Goal: Information Seeking & Learning: Learn about a topic

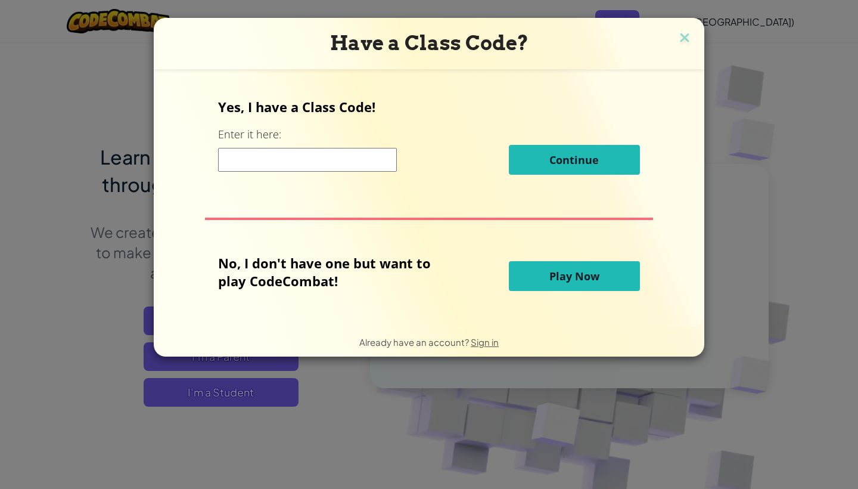
click at [554, 278] on span "Play Now" at bounding box center [574, 276] width 50 height 14
click at [558, 275] on span "Play Now" at bounding box center [574, 276] width 50 height 14
click at [552, 278] on span "Play Now" at bounding box center [574, 276] width 50 height 14
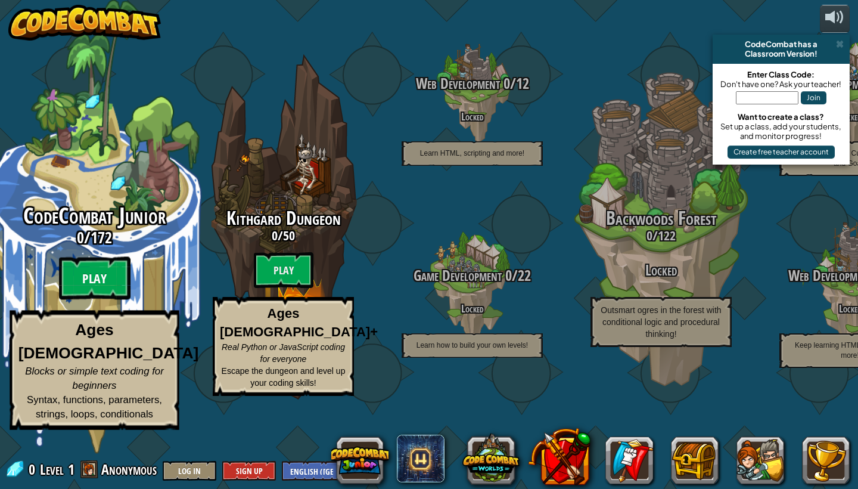
click at [103, 300] on btn "Play" at bounding box center [95, 278] width 72 height 43
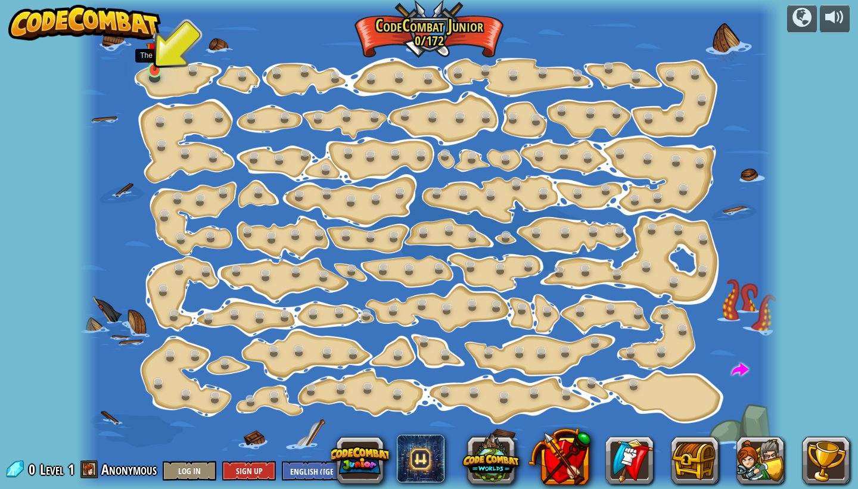
click at [157, 69] on img at bounding box center [155, 50] width 18 height 41
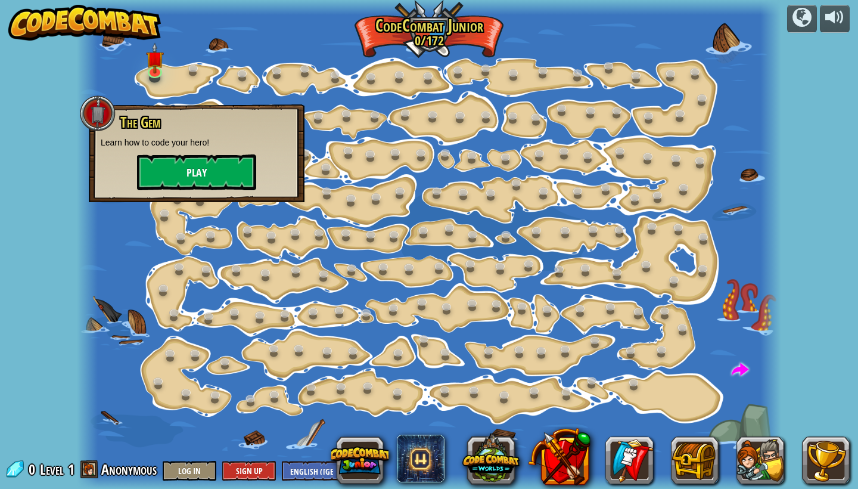
click at [182, 174] on button "Play" at bounding box center [196, 172] width 119 height 36
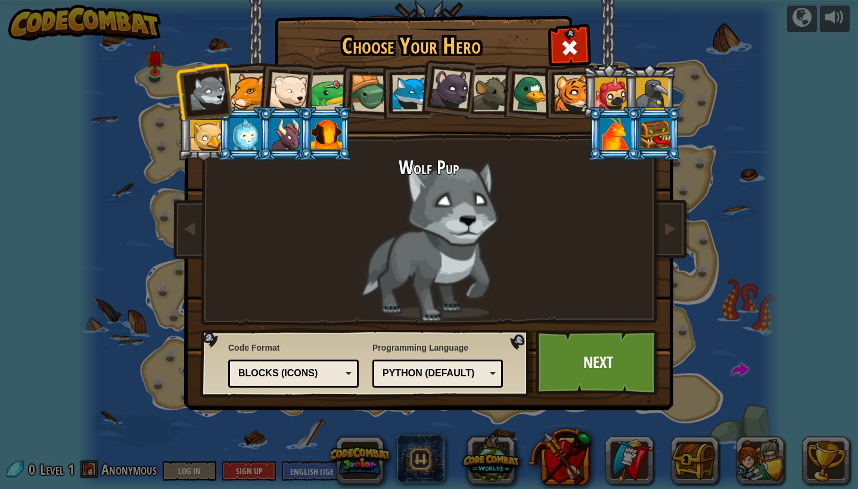
click at [461, 97] on div at bounding box center [451, 89] width 40 height 40
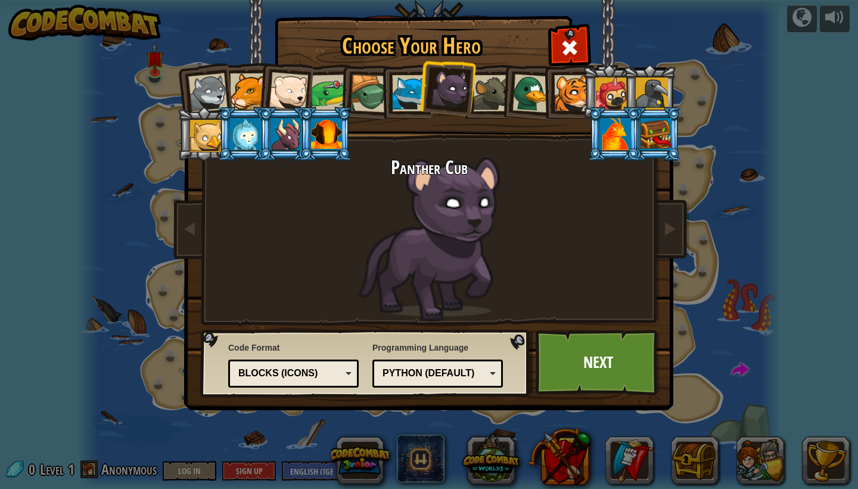
click at [405, 100] on div at bounding box center [410, 93] width 36 height 36
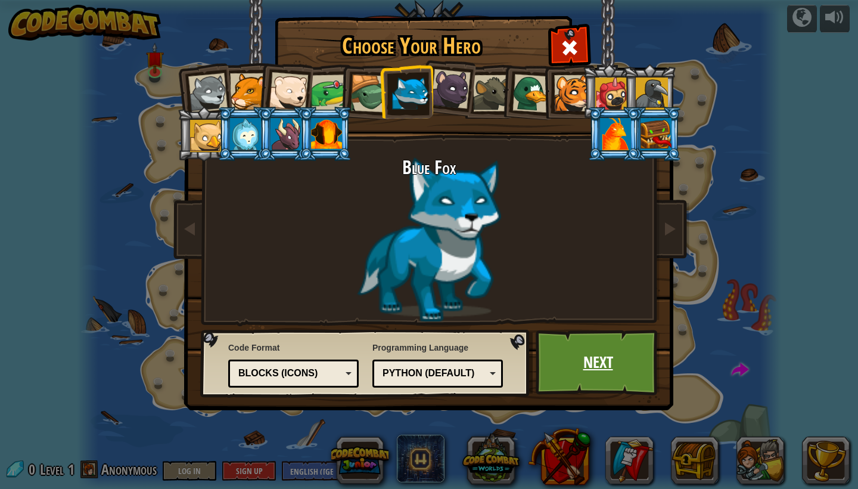
click at [576, 350] on link "Next" at bounding box center [598, 363] width 125 height 66
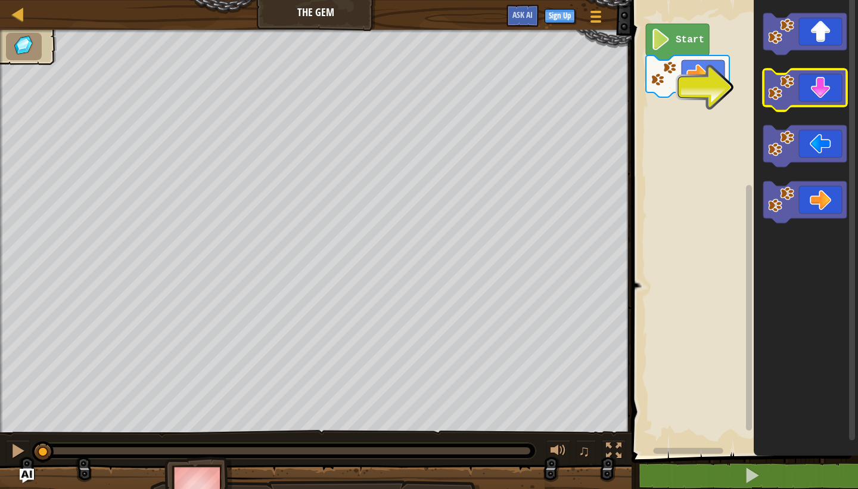
click at [806, 87] on icon "Blockly Workspace" at bounding box center [804, 90] width 83 height 42
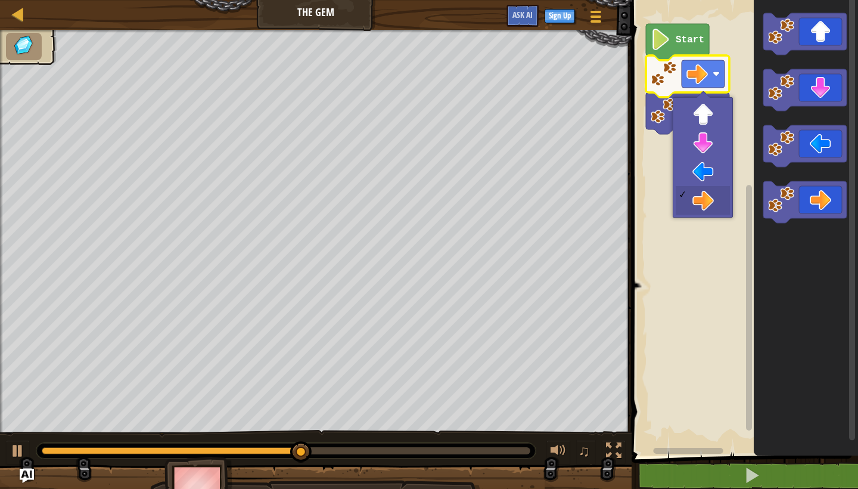
click at [719, 79] on rect "Blockly Workspace" at bounding box center [703, 73] width 43 height 27
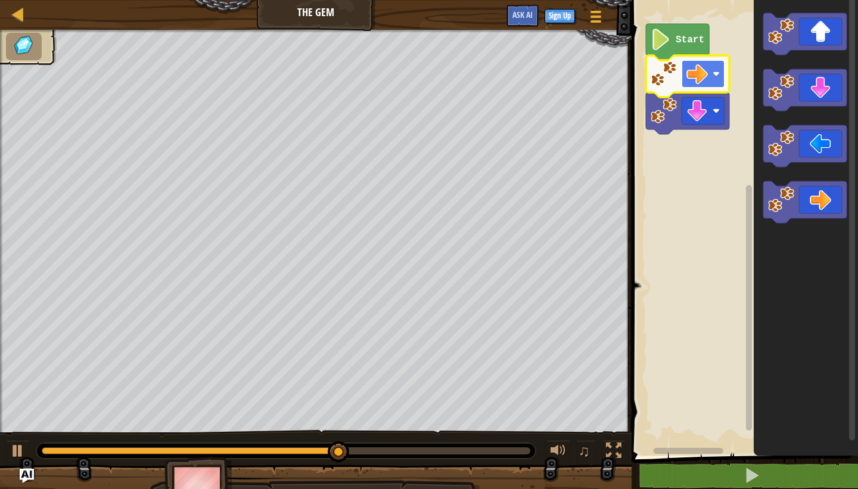
click at [713, 77] on image "Blockly Workspace" at bounding box center [716, 73] width 7 height 7
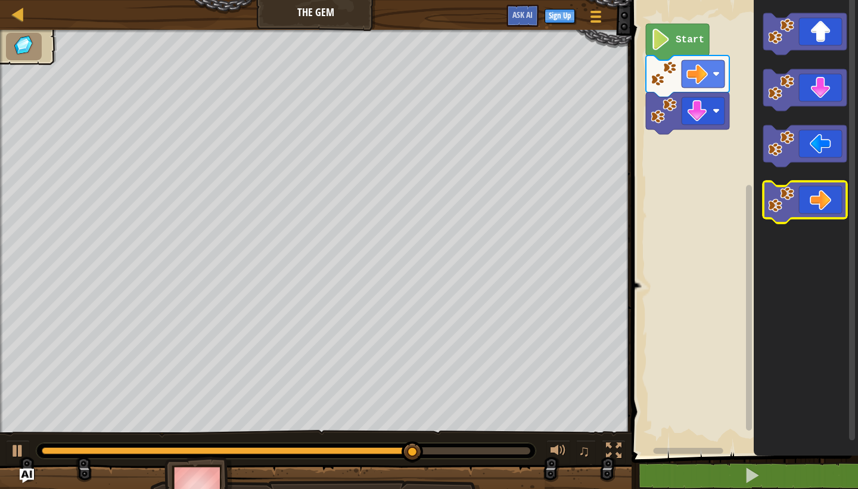
click at [821, 194] on icon "Blockly Workspace" at bounding box center [804, 202] width 83 height 42
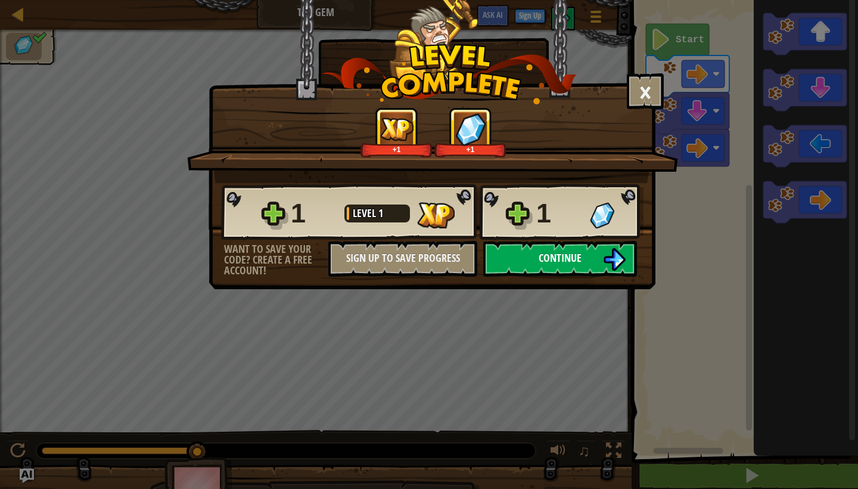
click at [596, 245] on button "Continue" at bounding box center [560, 259] width 154 height 36
